Goal: Task Accomplishment & Management: Use online tool/utility

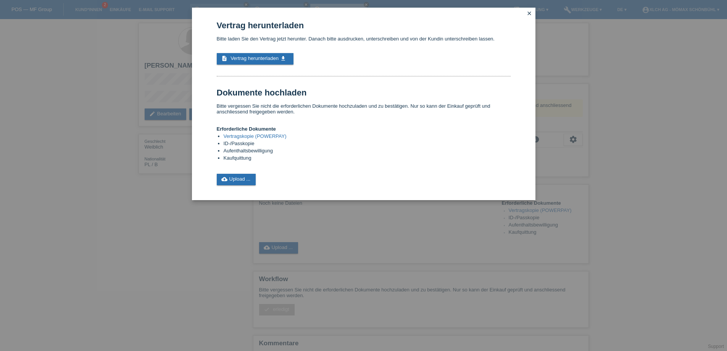
click at [530, 13] on icon "close" at bounding box center [529, 13] width 6 height 6
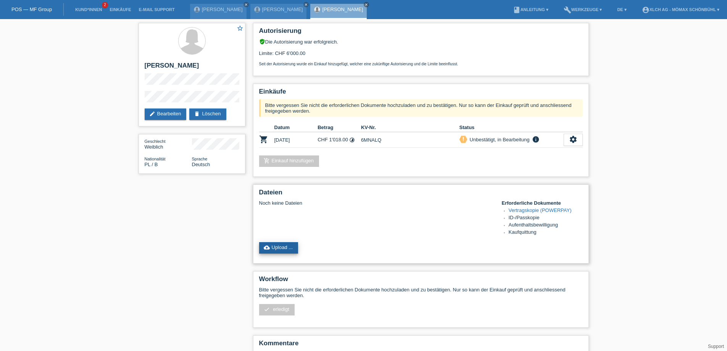
click at [288, 248] on link "cloud_upload Upload ..." at bounding box center [278, 247] width 39 height 11
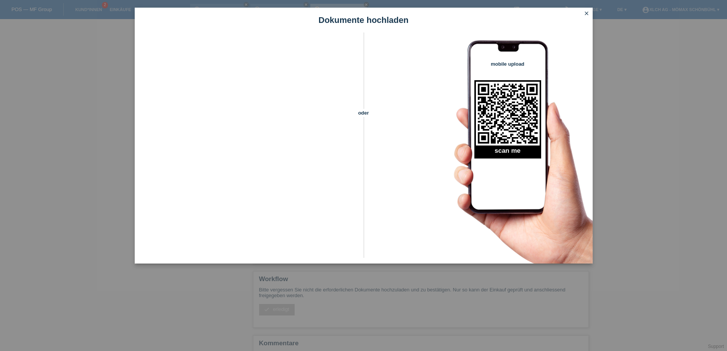
click at [587, 11] on icon "close" at bounding box center [586, 13] width 6 height 6
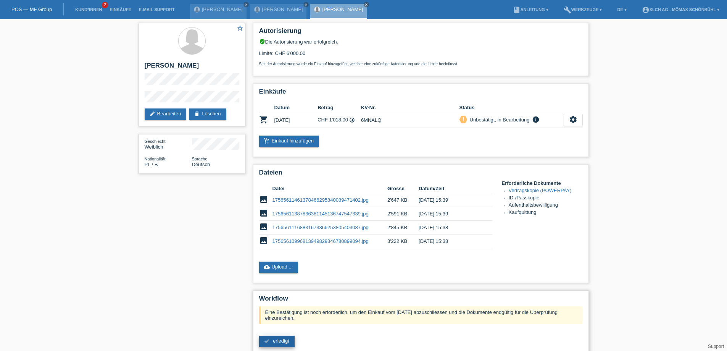
click at [275, 339] on span "erledigt" at bounding box center [281, 341] width 16 height 6
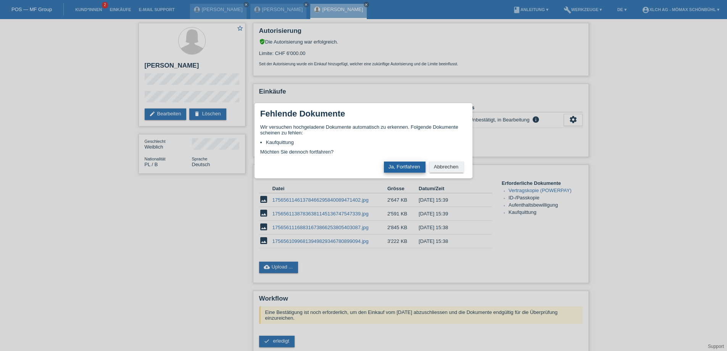
click at [399, 166] on button "Ja, Fortfahren" at bounding box center [405, 166] width 42 height 11
